Goal: Navigation & Orientation: Go to known website

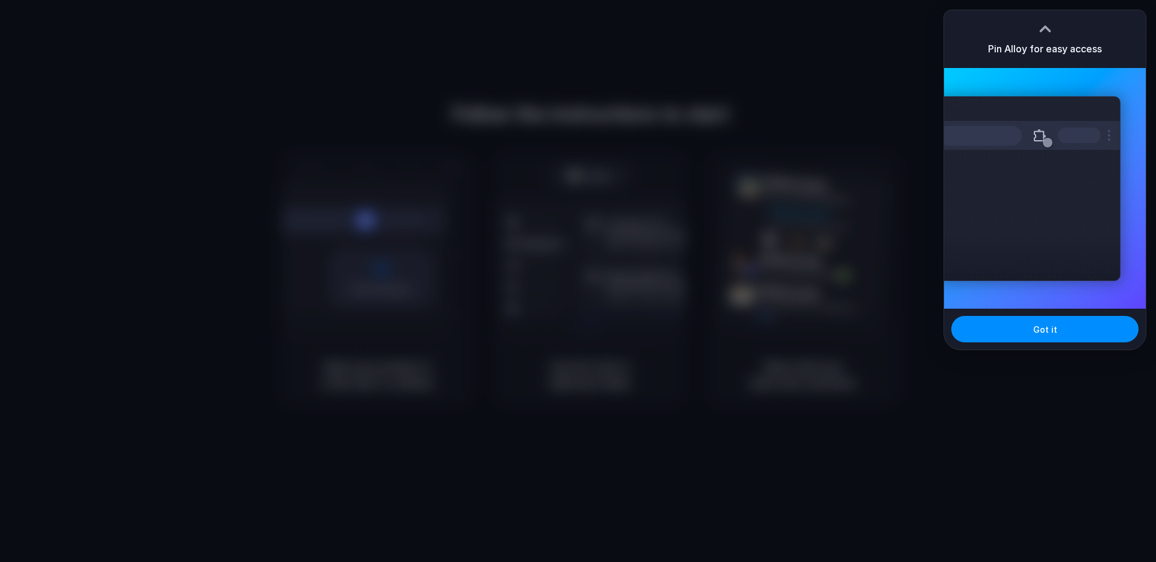
click at [1113, 250] on div "Extensions Alloy · AI Prototyping for..." at bounding box center [1030, 188] width 182 height 185
click at [1074, 341] on button "Got it" at bounding box center [1044, 329] width 187 height 26
